Goal: Contribute content

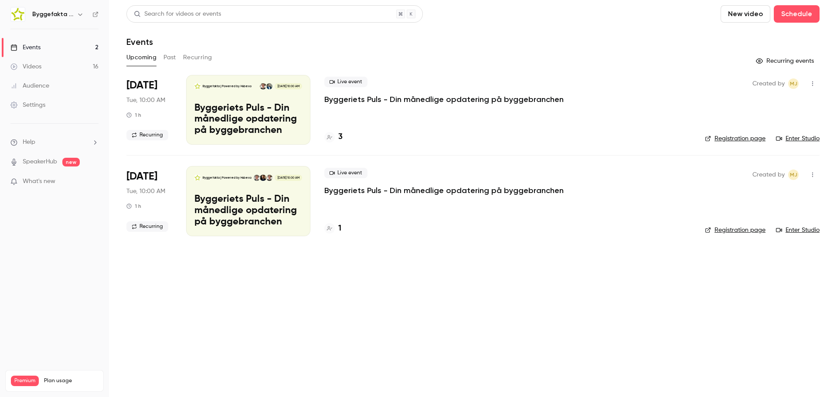
click at [63, 12] on h6 "Byggefakta | Powered by Hubexo" at bounding box center [52, 14] width 41 height 9
click at [78, 16] on icon "button" at bounding box center [80, 14] width 7 height 7
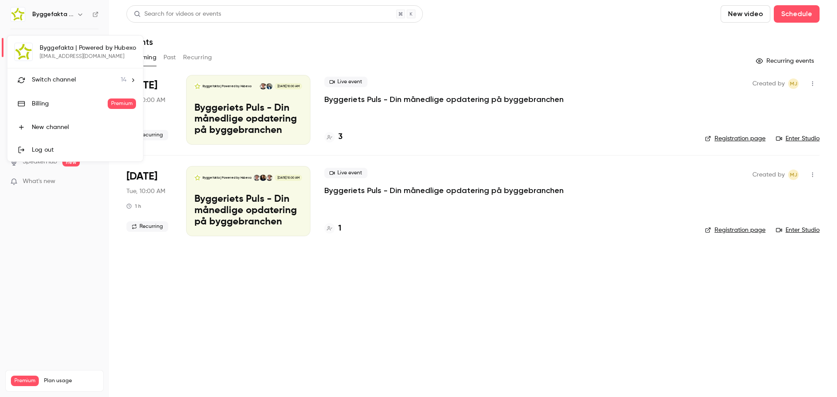
click at [81, 81] on div "Switch channel 14" at bounding box center [79, 79] width 95 height 9
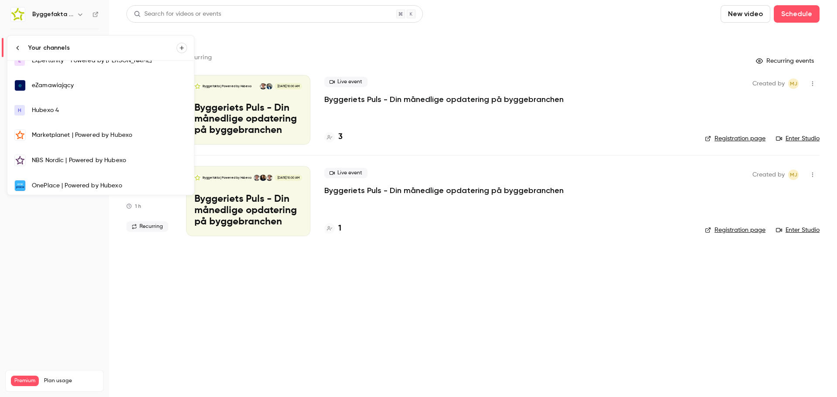
scroll to position [131, 0]
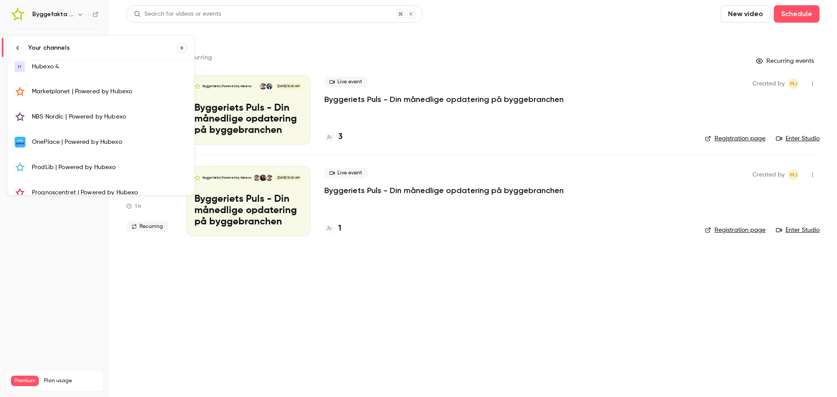
click at [66, 95] on div "Marketplanet | Powered by Hubexo" at bounding box center [109, 91] width 155 height 9
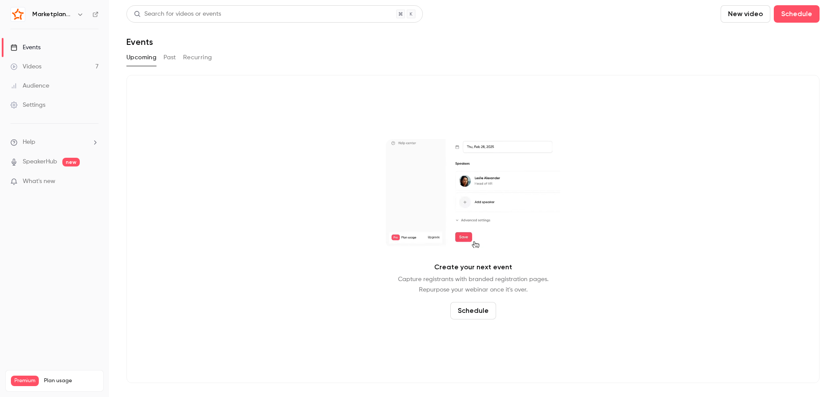
click at [741, 14] on button "New video" at bounding box center [746, 13] width 50 height 17
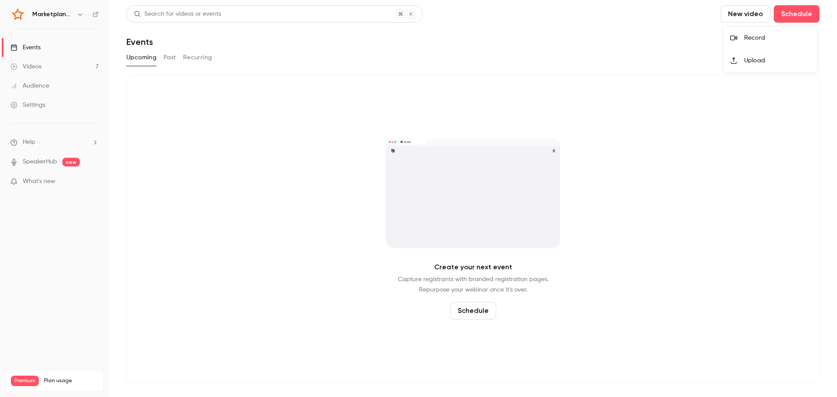
click at [752, 54] on li "Upload" at bounding box center [770, 60] width 94 height 23
